Goal: Task Accomplishment & Management: Use online tool/utility

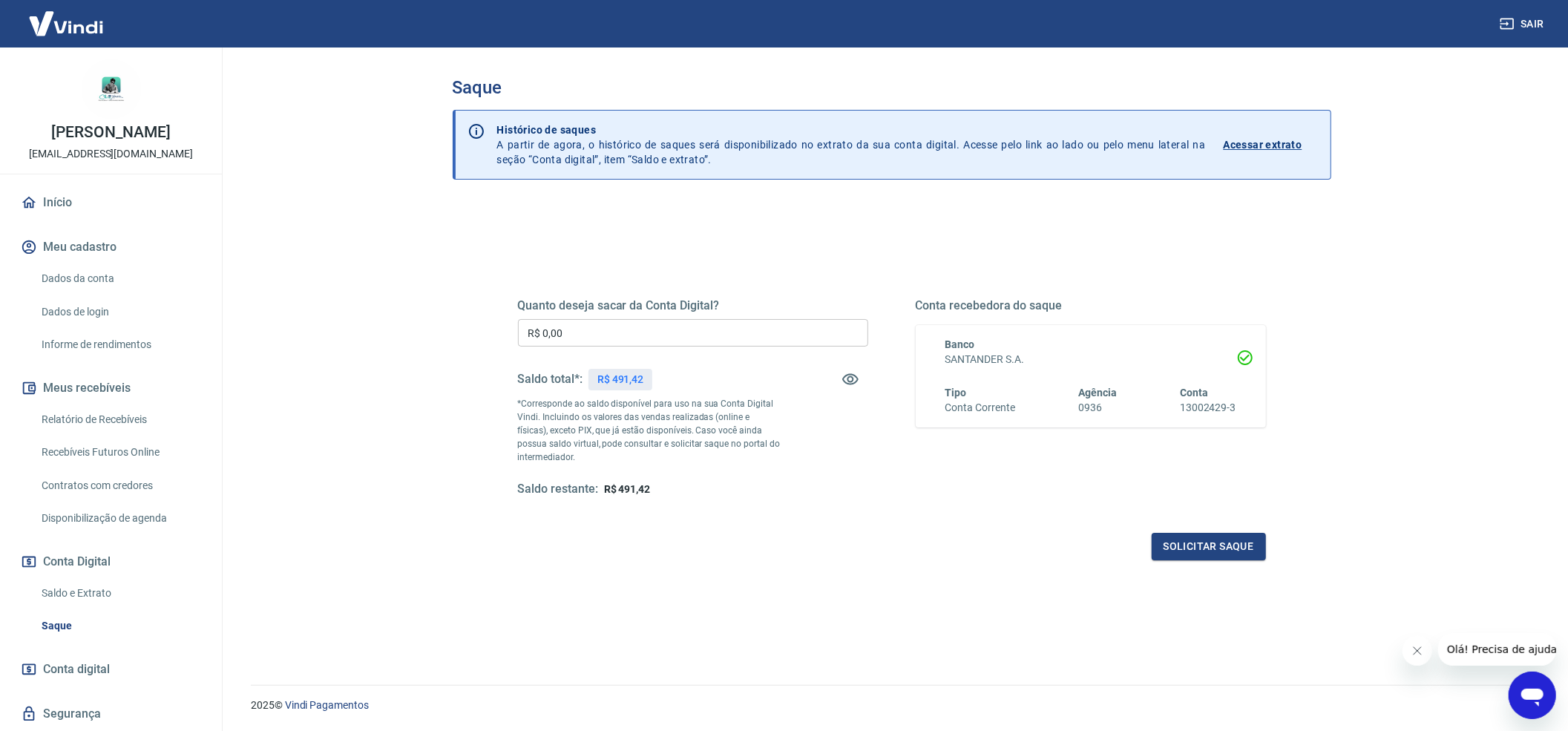
click at [619, 327] on input "R$ 0,00" at bounding box center [693, 333] width 351 height 28
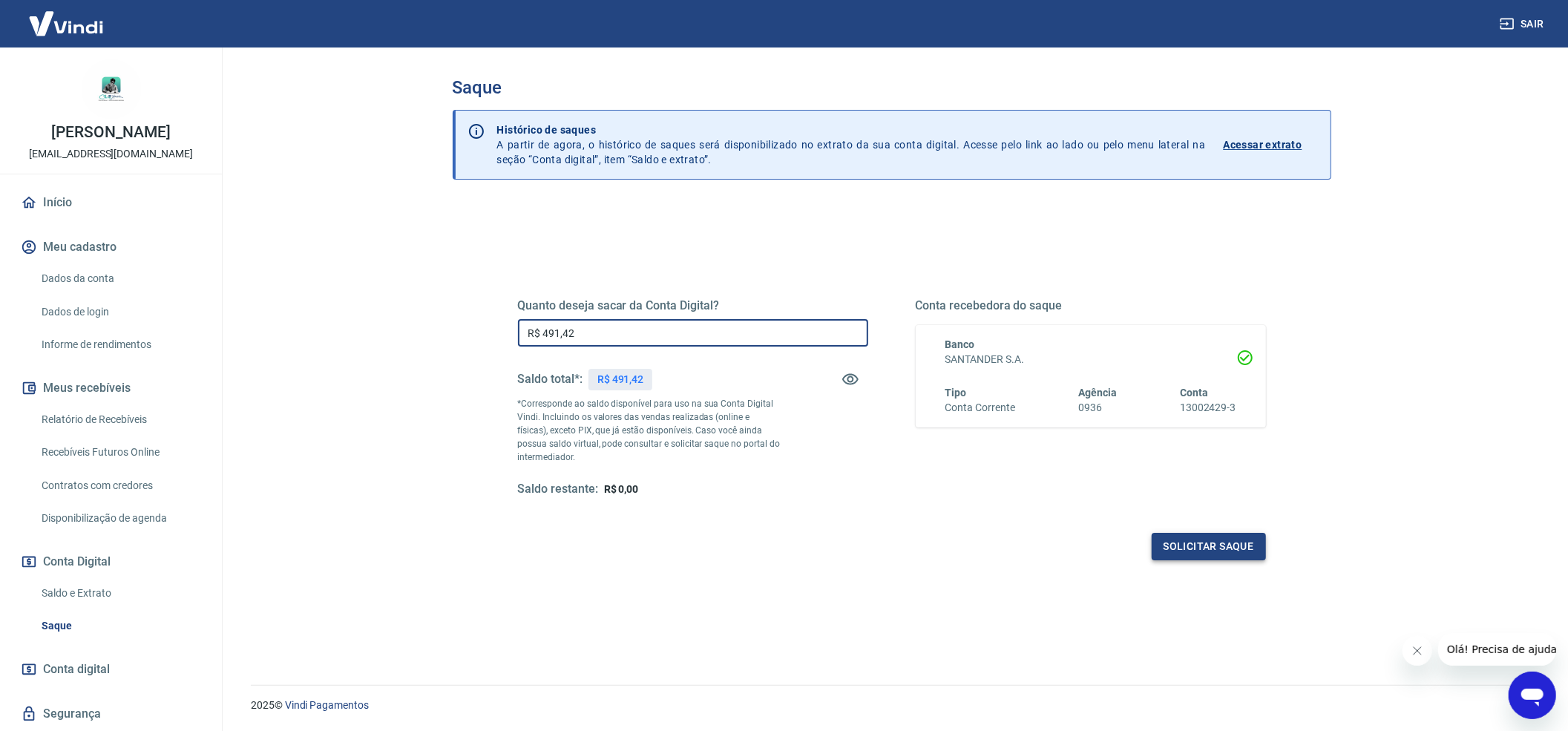
type input "R$ 491,42"
click at [1199, 553] on button "Solicitar saque" at bounding box center [1208, 546] width 114 height 28
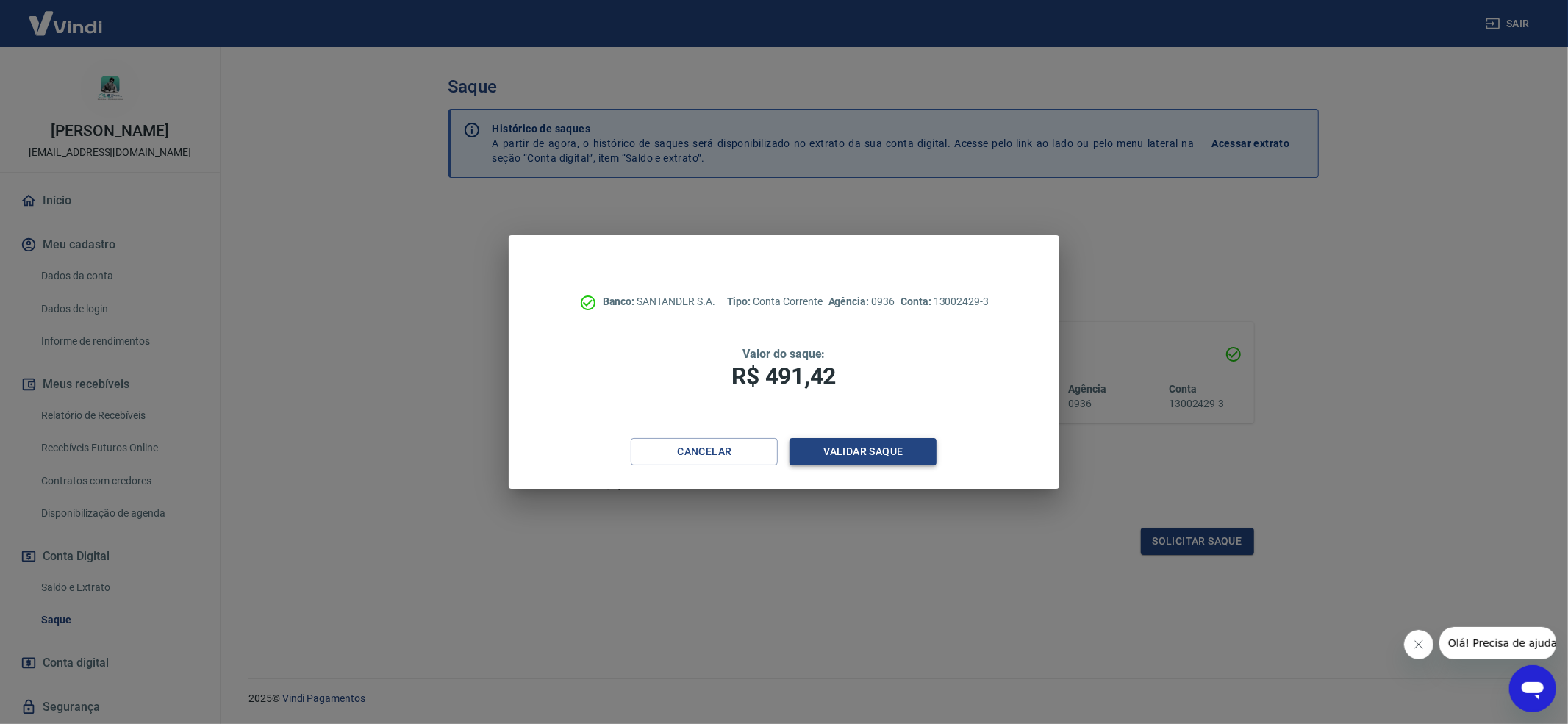
click at [883, 457] on button "Validar saque" at bounding box center [864, 451] width 147 height 28
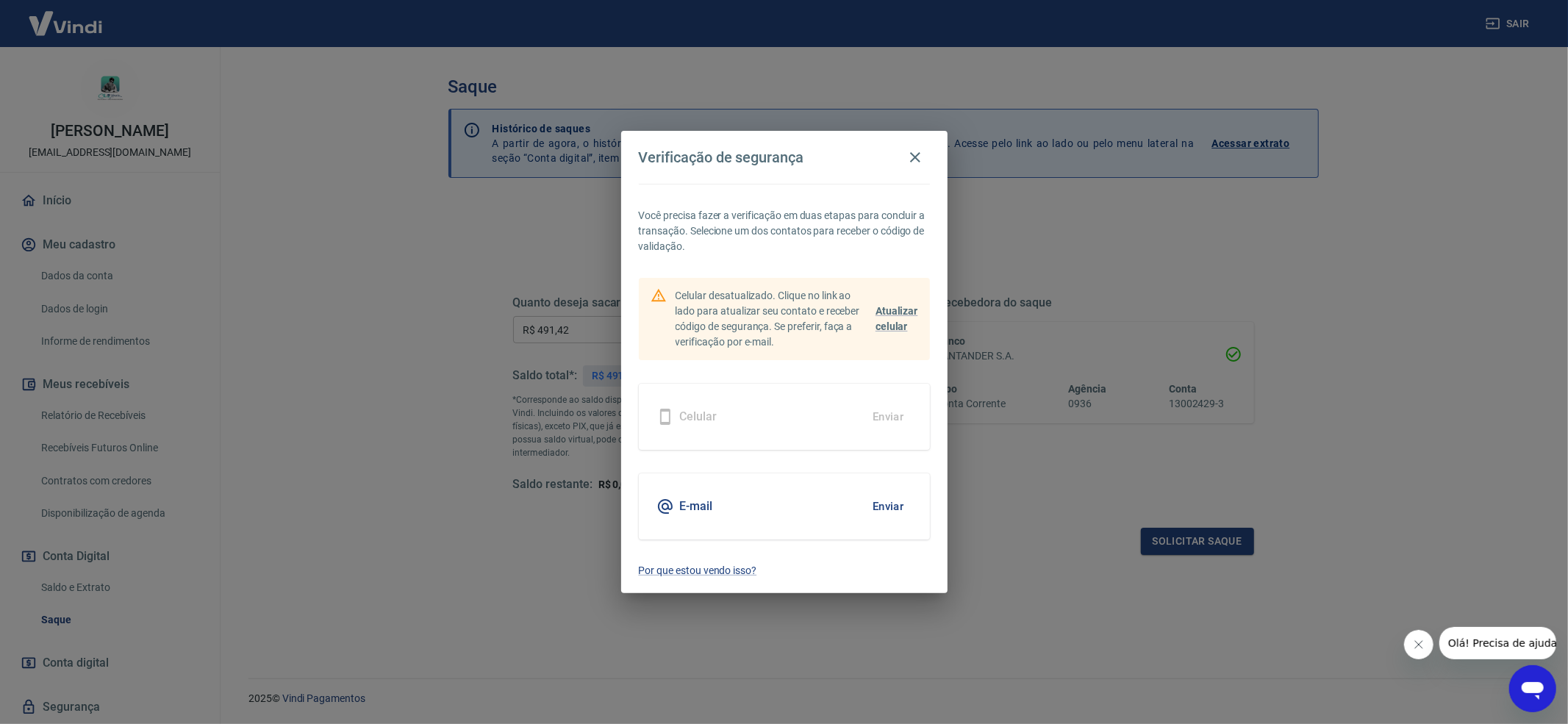
click at [883, 506] on button "Enviar" at bounding box center [888, 506] width 48 height 31
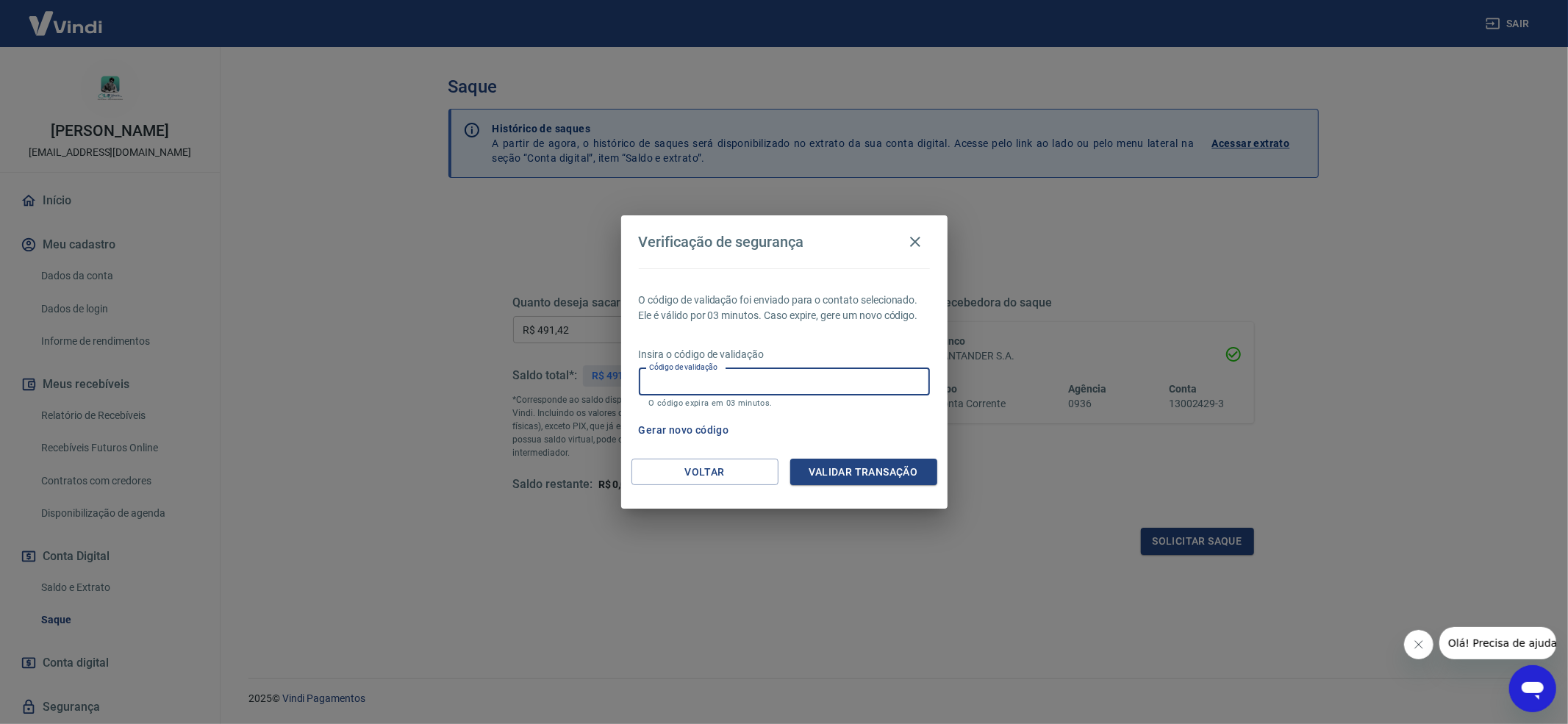
click at [790, 374] on input "Código de validação" at bounding box center [784, 382] width 291 height 28
paste input "424841"
type input "424841"
click at [902, 475] on button "Validar transação" at bounding box center [864, 472] width 147 height 28
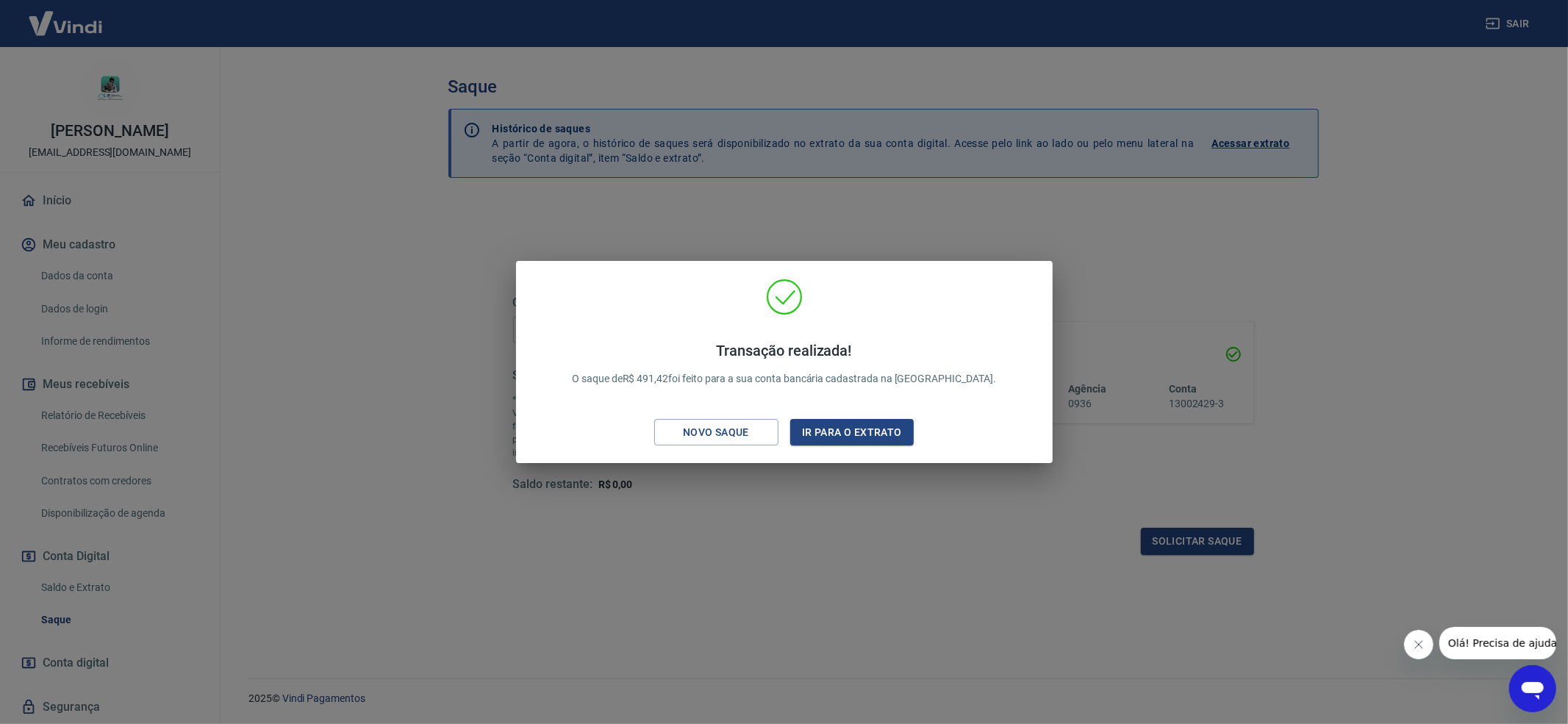
click at [1464, 334] on div "Transação realizada! O saque de R$ 491,42 foi feito para a sua conta bancária c…" at bounding box center [784, 362] width 1568 height 724
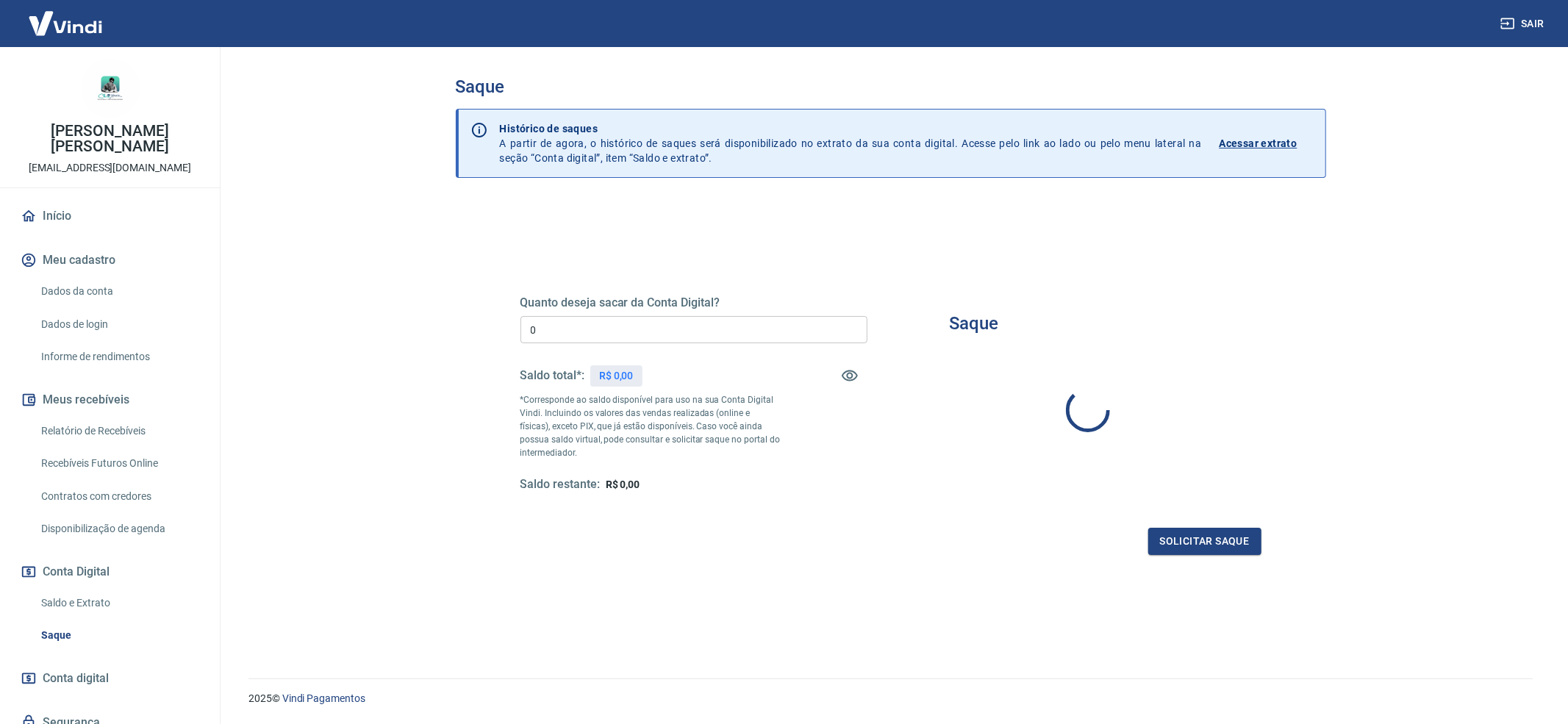
type input "R$ 0,00"
